Goal: Use online tool/utility: Utilize a website feature to perform a specific function

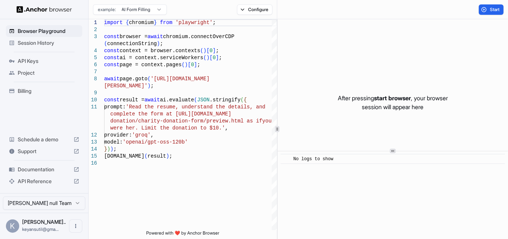
click at [155, 11] on html "Browser Playground Session History API Keys Project Billing Schedule a demo Sup…" at bounding box center [254, 119] width 508 height 239
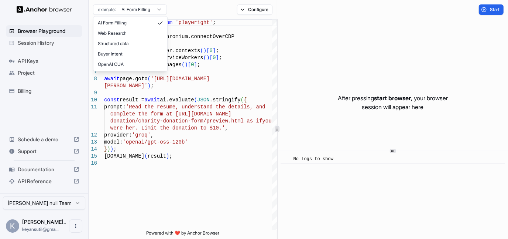
click at [155, 10] on html "Browser Playground Session History API Keys Project Billing Schedule a demo Sup…" at bounding box center [254, 119] width 508 height 239
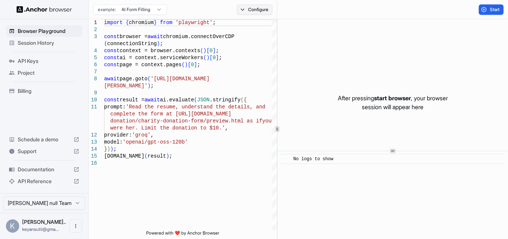
click at [250, 8] on button "Configure" at bounding box center [255, 9] width 36 height 10
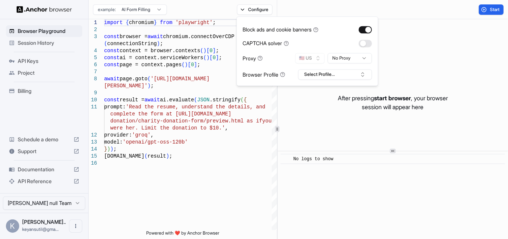
click at [322, 58] on div "🇺🇸 US No Proxy" at bounding box center [333, 58] width 77 height 10
click at [348, 76] on button "Select Profile..." at bounding box center [335, 74] width 74 height 10
click at [342, 57] on html "Browser Playground Session History API Keys Project Billing Schedule a demo Sup…" at bounding box center [254, 119] width 508 height 239
click at [305, 54] on button "🇺🇸 US" at bounding box center [310, 58] width 30 height 10
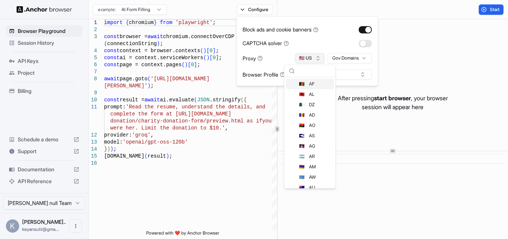
click at [311, 54] on button "🇺🇸 US" at bounding box center [310, 58] width 30 height 10
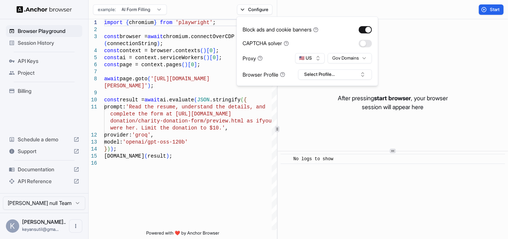
click at [326, 44] on div "CAPTCHA solver" at bounding box center [307, 43] width 129 height 8
click at [40, 42] on span "Session History" at bounding box center [49, 42] width 62 height 7
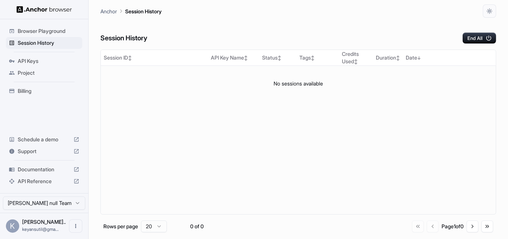
click at [59, 31] on span "Browser Playground" at bounding box center [49, 30] width 62 height 7
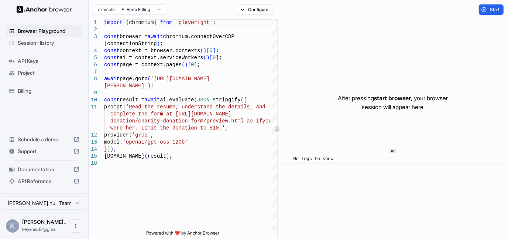
click at [140, 6] on html "Browser Playground Session History API Keys Project Billing Schedule a demo Sup…" at bounding box center [254, 119] width 508 height 239
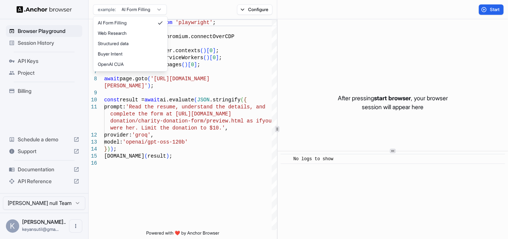
type textarea "**********"
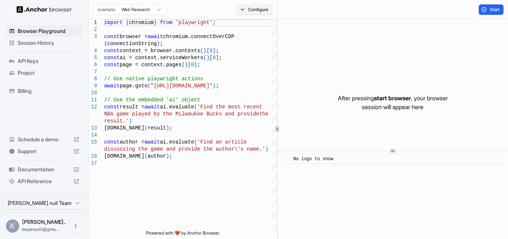
click at [250, 8] on button "Configure" at bounding box center [255, 9] width 36 height 10
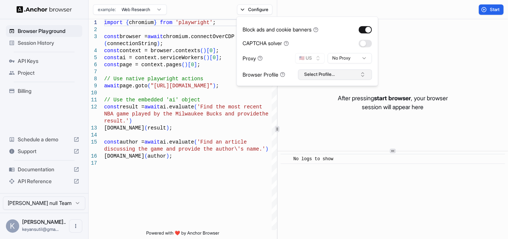
click at [322, 71] on button "Select Profile..." at bounding box center [335, 74] width 74 height 10
click at [328, 75] on button "Select Profile..." at bounding box center [335, 74] width 74 height 10
click at [50, 68] on div "Project" at bounding box center [44, 73] width 76 height 12
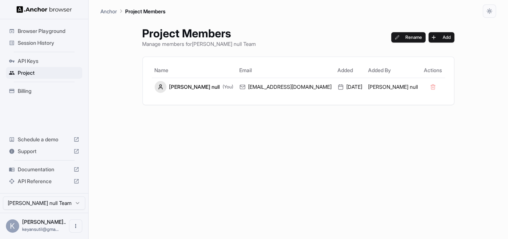
click at [48, 58] on span "API Keys" at bounding box center [49, 60] width 62 height 7
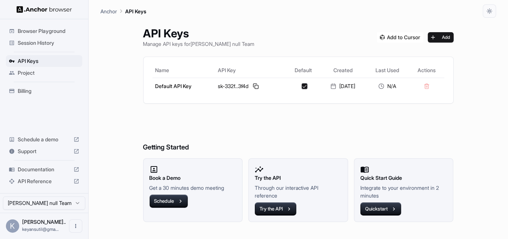
click at [55, 40] on span "Session History" at bounding box center [49, 42] width 62 height 7
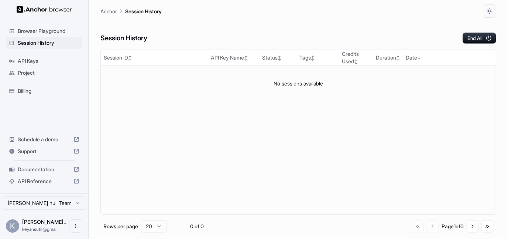
click at [66, 23] on ul "Browser Playground Session History API Keys Project Billing" at bounding box center [44, 61] width 82 height 78
click at [66, 24] on ul "Browser Playground Session History API Keys Project Billing" at bounding box center [44, 61] width 82 height 78
click at [67, 31] on span "Browser Playground" at bounding box center [49, 30] width 62 height 7
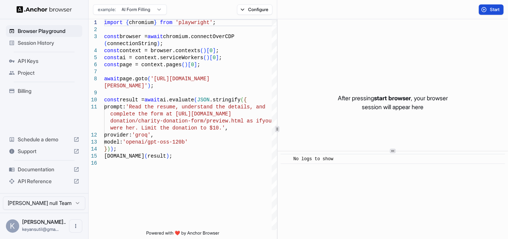
click at [487, 12] on button "Start" at bounding box center [491, 9] width 25 height 10
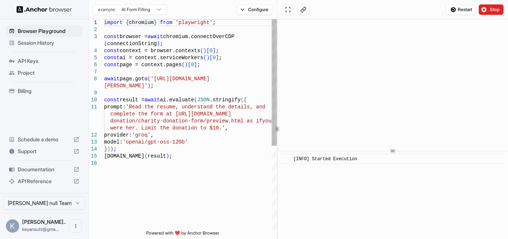
scroll to position [3, 0]
click at [304, 7] on button at bounding box center [303, 9] width 13 height 10
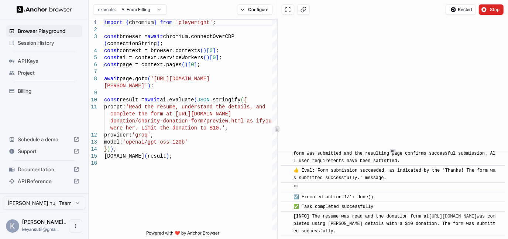
scroll to position [475, 0]
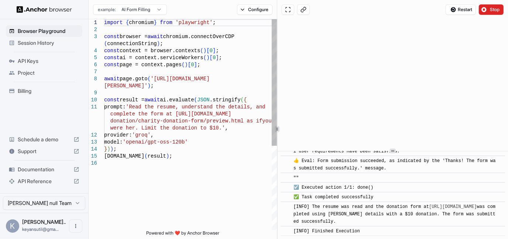
click at [215, 126] on div "import { chromium } from 'playwright' ; const browser = await chromium.connectO…" at bounding box center [190, 194] width 173 height 351
click at [211, 127] on div "import { chromium } from 'playwright' ; const browser = await chromium.connectO…" at bounding box center [190, 194] width 173 height 351
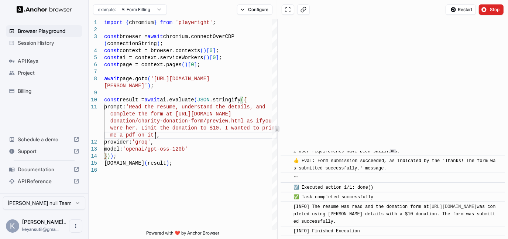
type textarea "**********"
click at [488, 2] on div "Restart Stop" at bounding box center [392, 9] width 231 height 19
click at [477, 10] on div "Restart Stop" at bounding box center [475, 9] width 58 height 10
click at [473, 10] on button "Restart" at bounding box center [461, 9] width 30 height 10
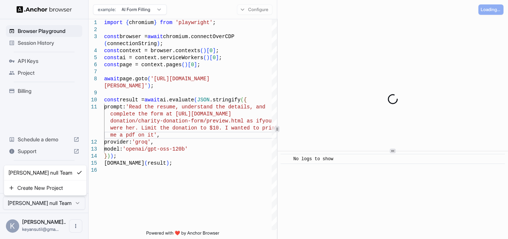
click at [52, 198] on html "Browser Playground Session History API Keys Project Billing Schedule a demo Sup…" at bounding box center [254, 119] width 508 height 239
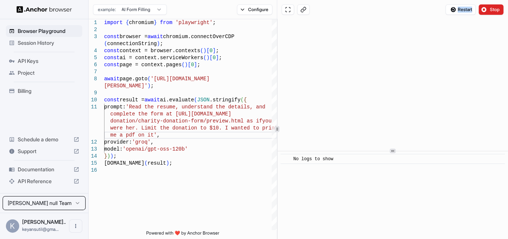
click at [52, 200] on html "Browser Playground Session History API Keys Project Billing Schedule a demo Sup…" at bounding box center [254, 119] width 508 height 239
